Goal: Check status: Check status

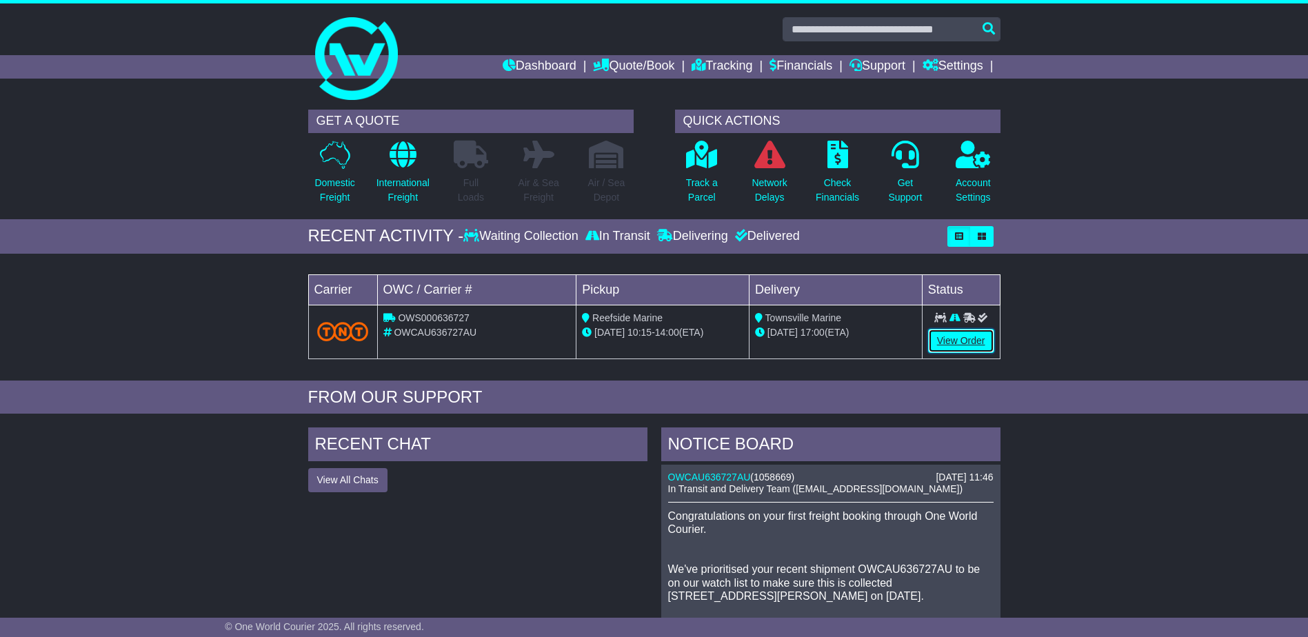
click at [947, 342] on link "View Order" at bounding box center [961, 341] width 66 height 24
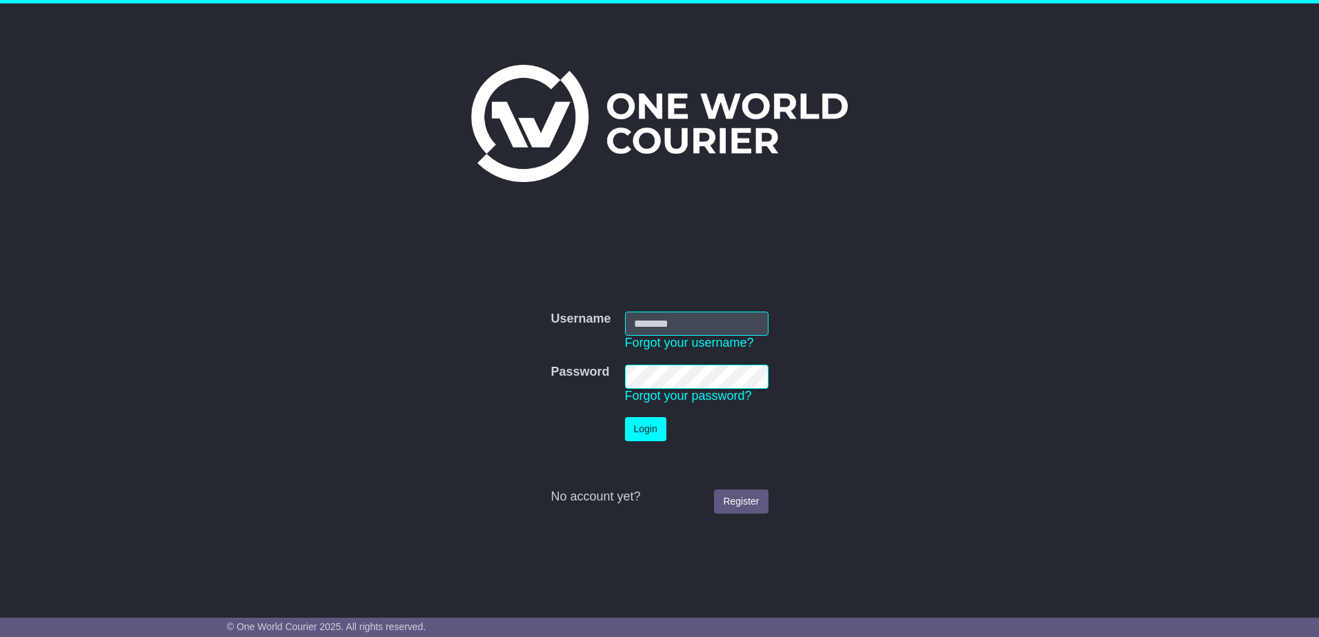
type input "**********"
click at [641, 433] on button "Login" at bounding box center [645, 429] width 41 height 24
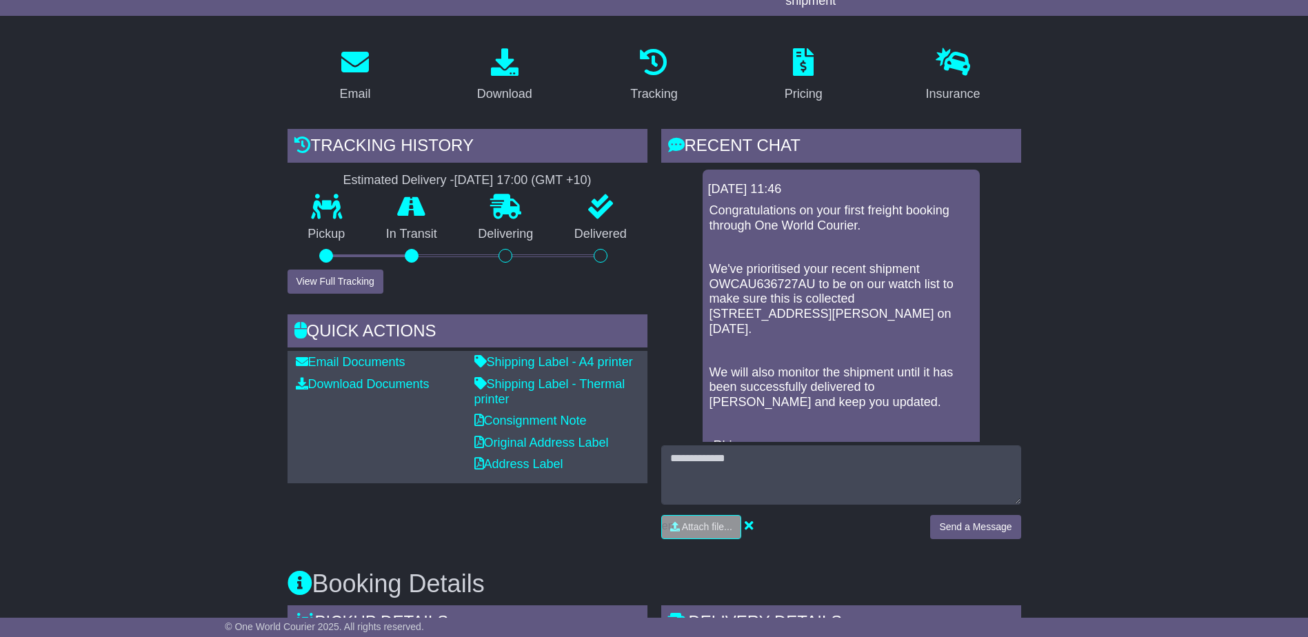
scroll to position [207, 0]
click at [360, 278] on button "View Full Tracking" at bounding box center [336, 281] width 96 height 24
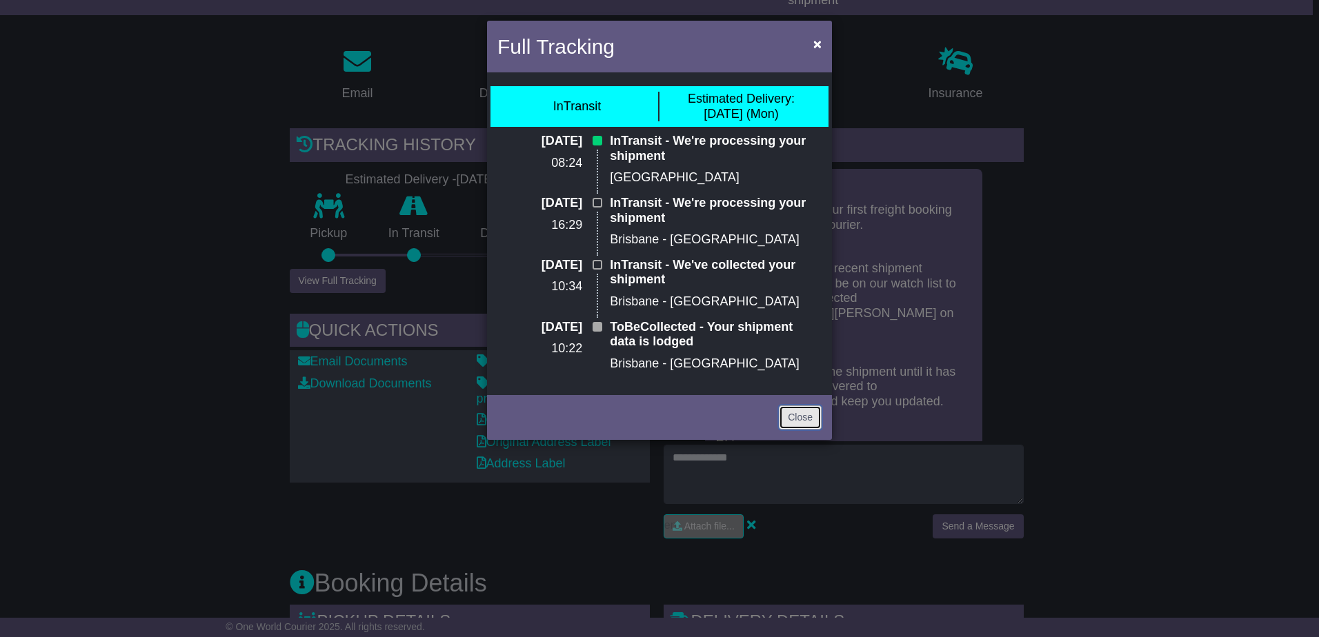
click at [787, 418] on link "Close" at bounding box center [800, 417] width 43 height 24
